Goal: Check status: Check status

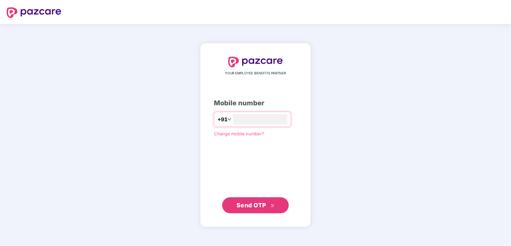
type input "**********"
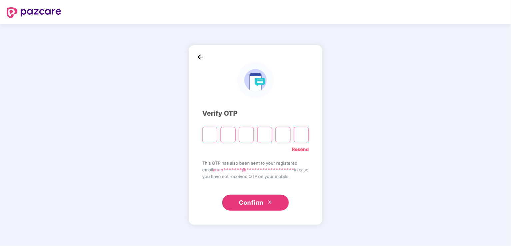
type input "*"
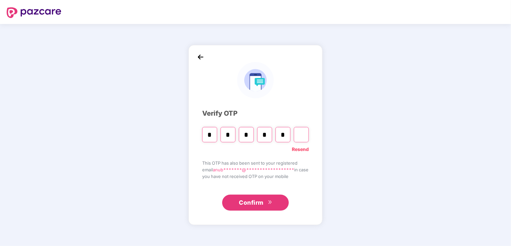
type input "*"
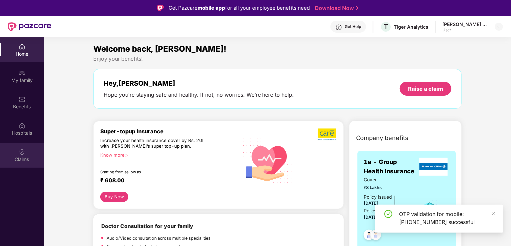
click at [28, 155] on div "Claims" at bounding box center [22, 154] width 44 height 25
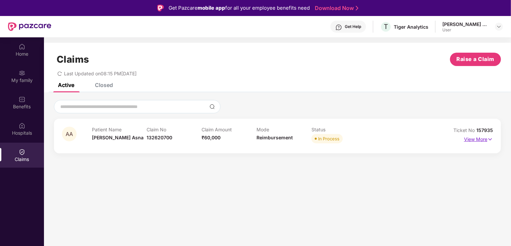
click at [483, 134] on p "View More" at bounding box center [478, 138] width 29 height 9
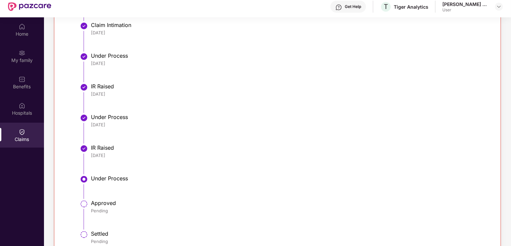
scroll to position [37, 0]
